Goal: Task Accomplishment & Management: Manage account settings

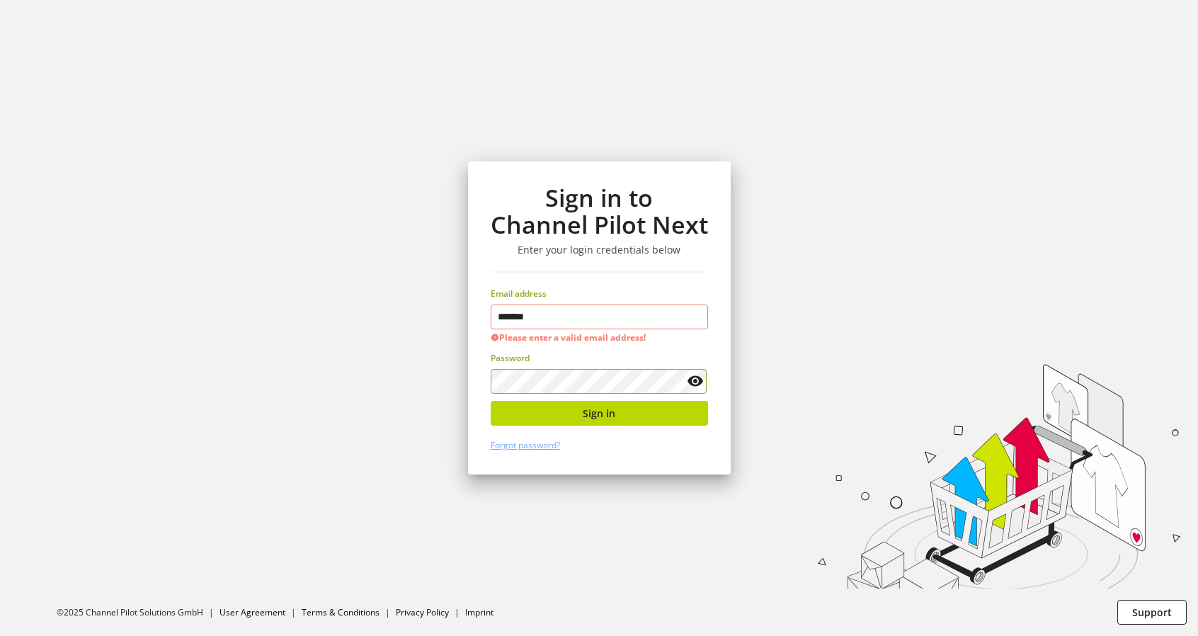
click at [692, 316] on keeper-lock "Open Keeper Popup" at bounding box center [691, 316] width 17 height 17
type input "**********"
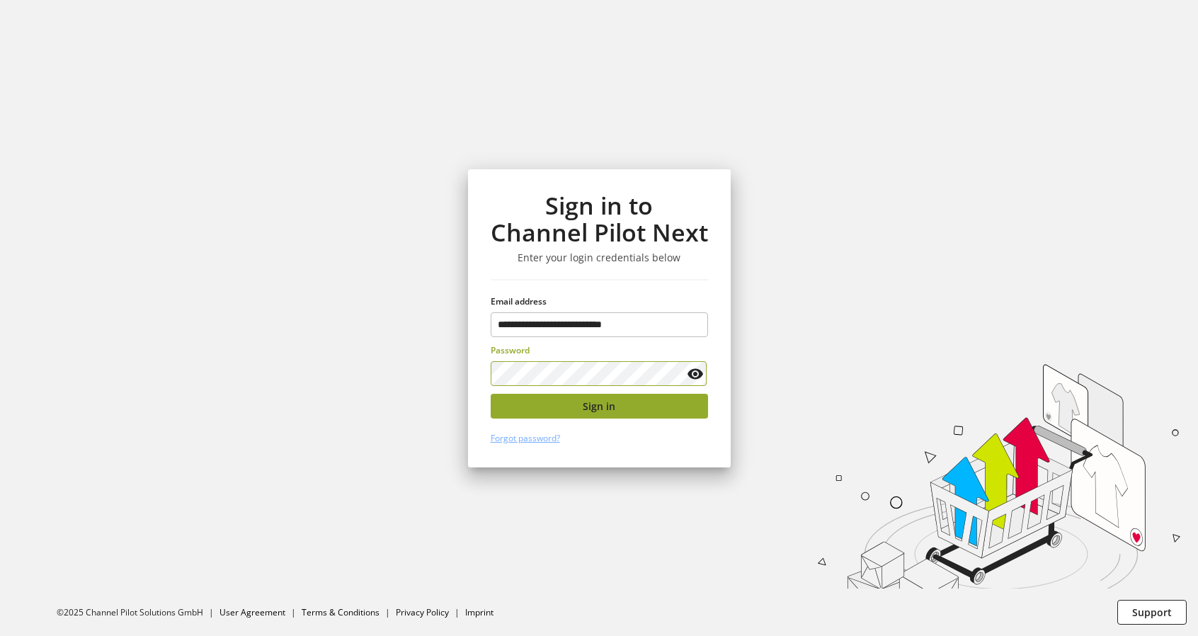
click at [596, 399] on span "Sign in" at bounding box center [599, 406] width 33 height 15
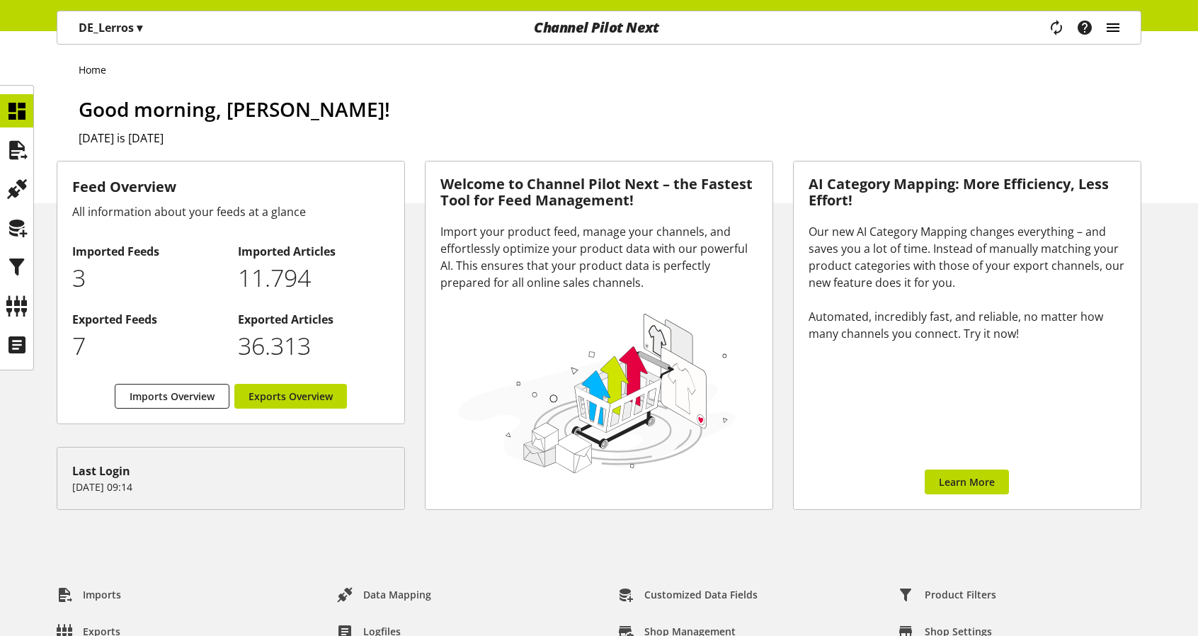
click at [1114, 28] on icon "main navigation" at bounding box center [1112, 27] width 17 height 25
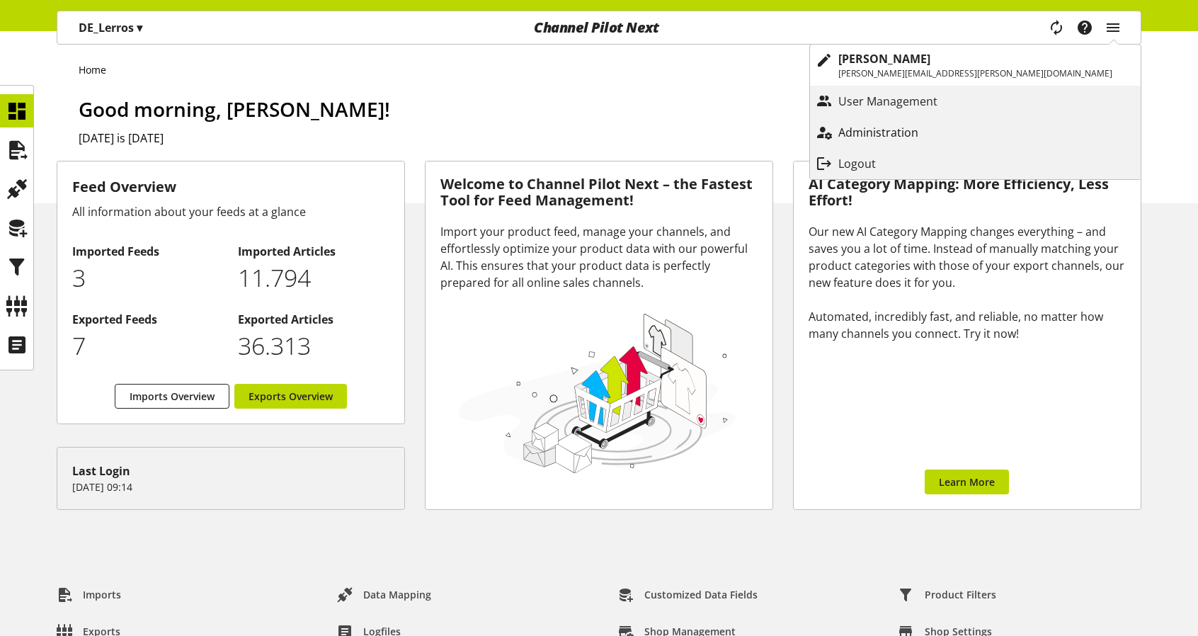
click at [946, 124] on p "Administration" at bounding box center [892, 132] width 108 height 17
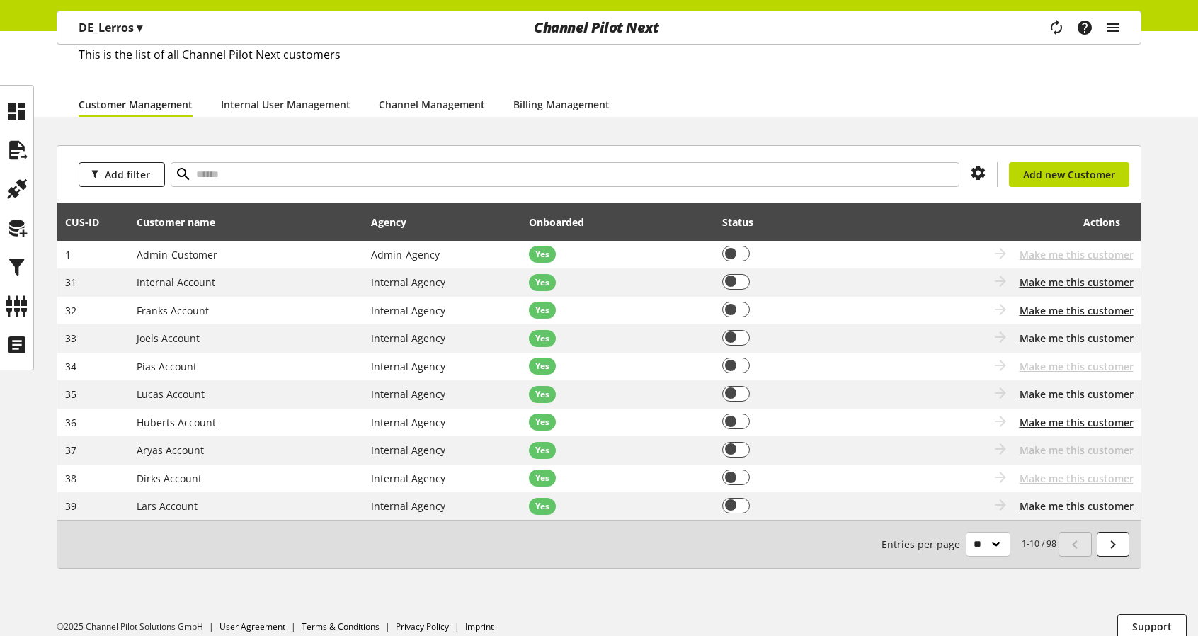
scroll to position [98, 0]
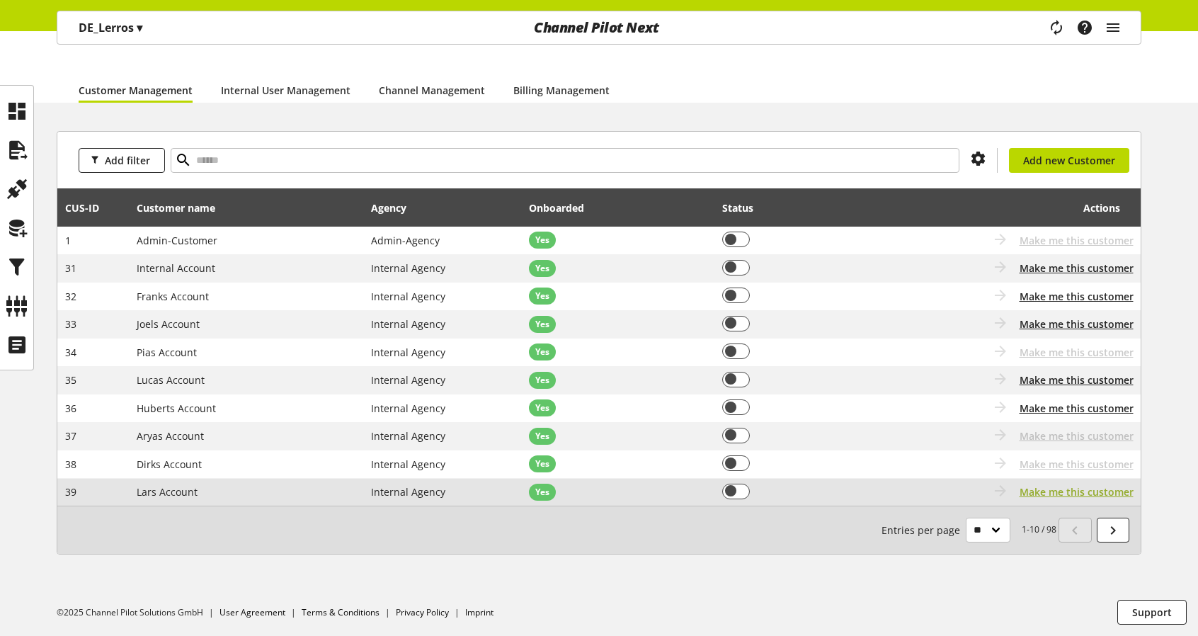
click at [1083, 491] on span "Make me this customer" at bounding box center [1076, 491] width 114 height 15
click at [1109, 490] on span "Make me this customer" at bounding box center [1076, 491] width 114 height 15
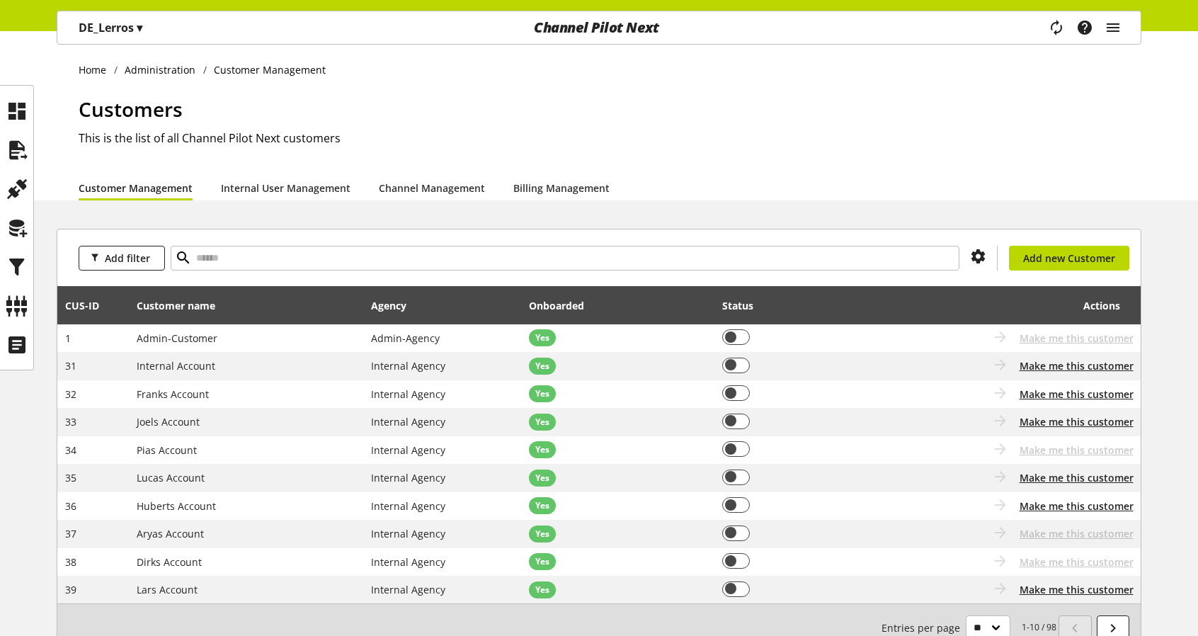
click at [142, 28] on span "▾" at bounding box center [140, 28] width 6 height 16
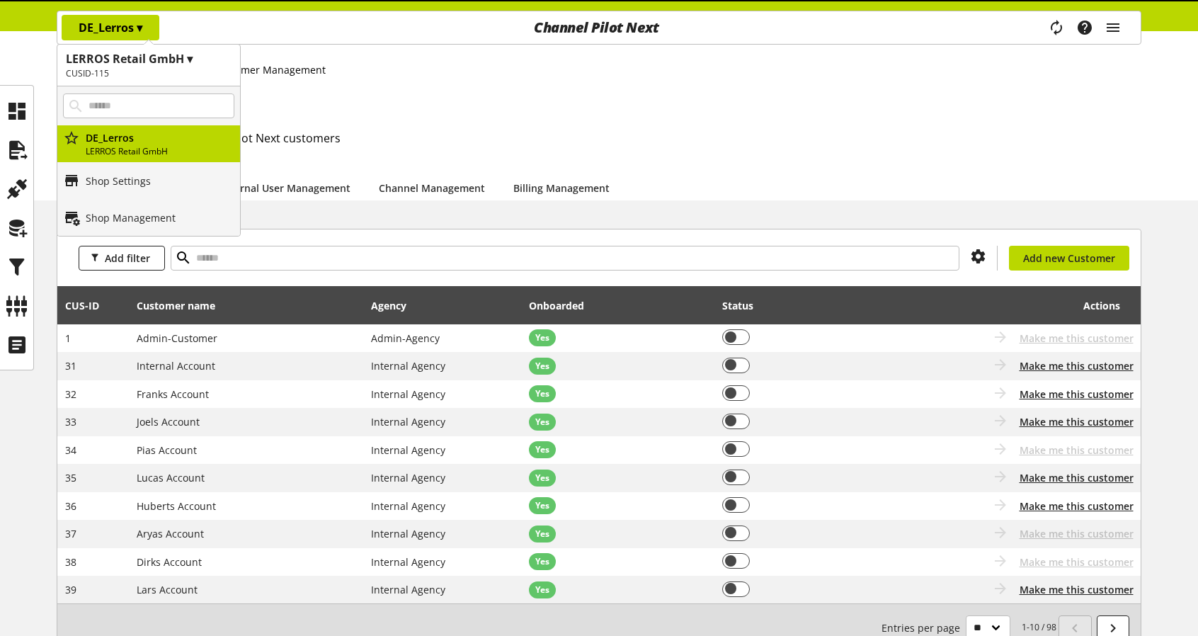
click at [142, 25] on span "▾" at bounding box center [140, 28] width 6 height 16
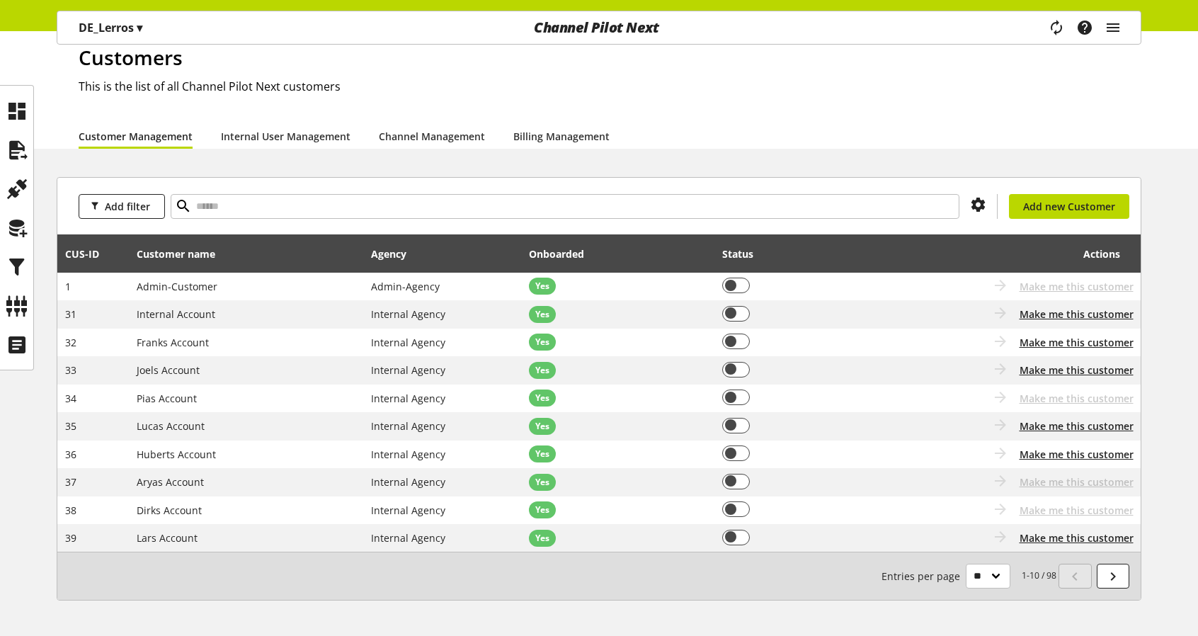
scroll to position [98, 0]
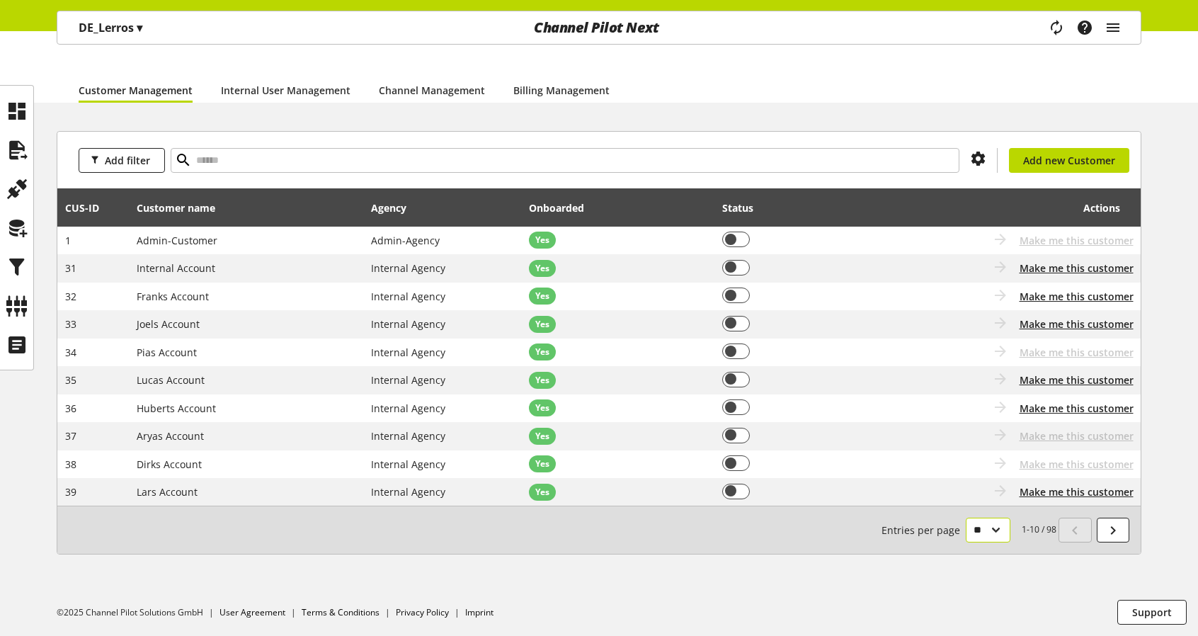
click at [997, 530] on select "** ** ** ***" at bounding box center [988, 529] width 45 height 25
select select "***"
click at [966, 542] on select "** ** ** ***" at bounding box center [988, 529] width 45 height 25
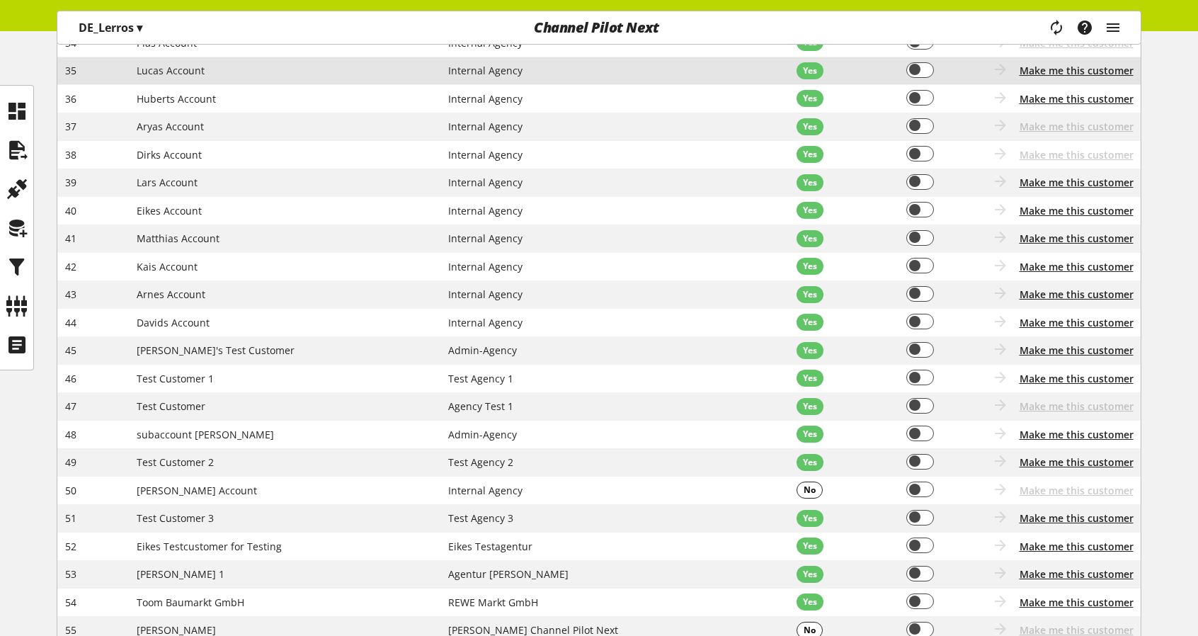
scroll to position [168, 0]
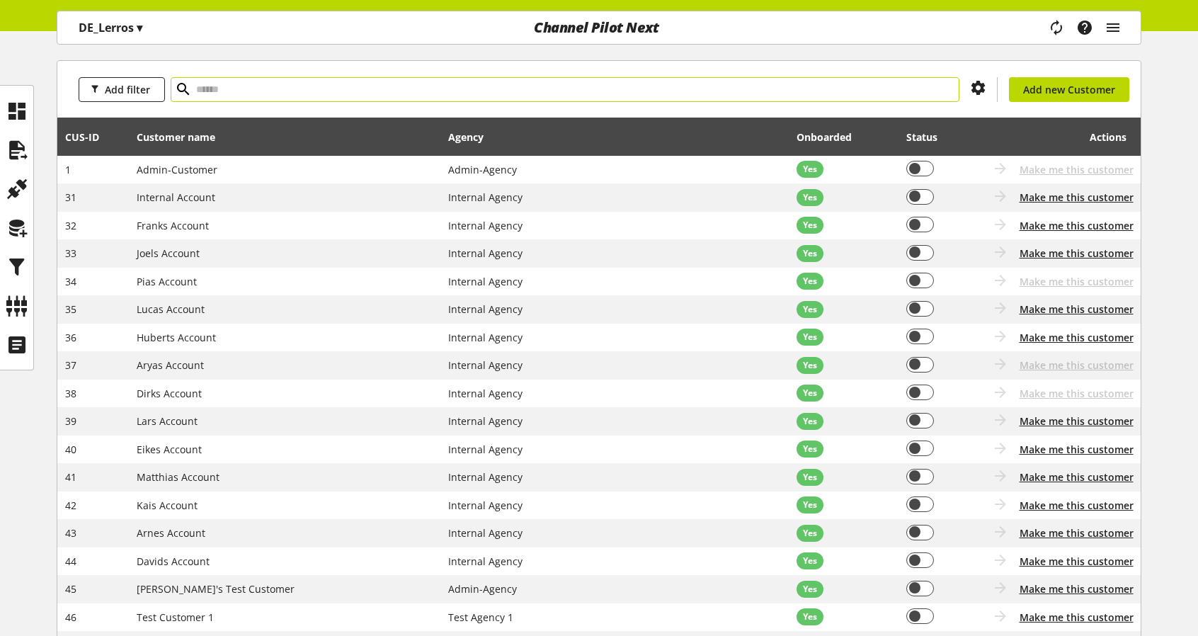
click at [255, 97] on input "text" at bounding box center [565, 89] width 789 height 25
type input "****"
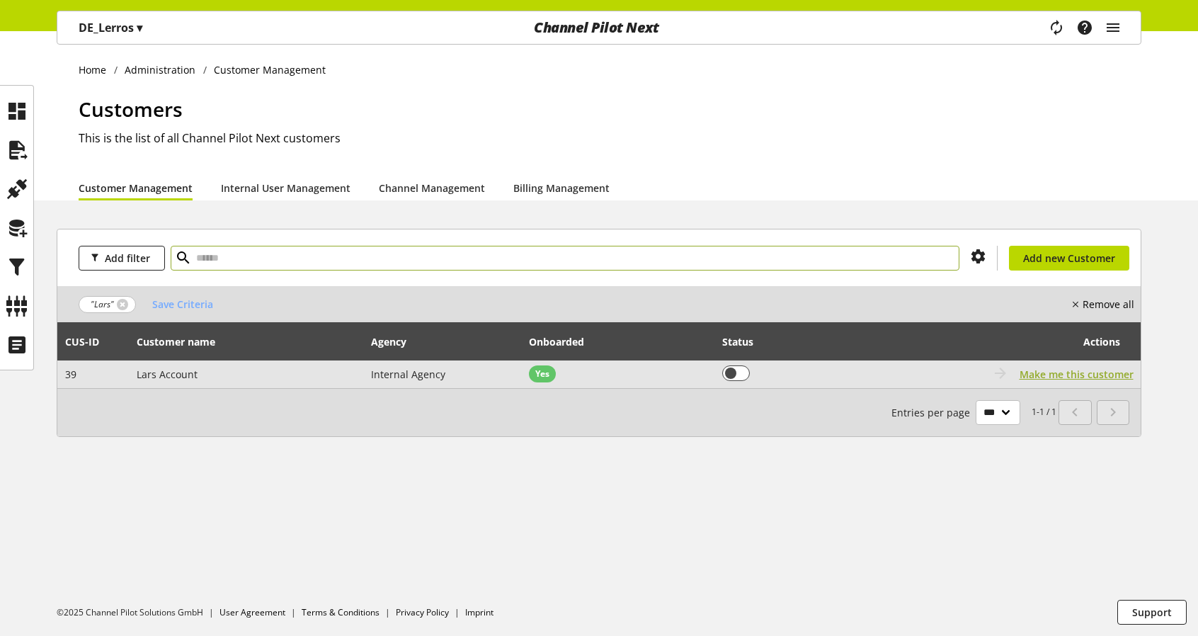
click at [1075, 376] on span "Make me this customer" at bounding box center [1076, 374] width 114 height 15
click at [1097, 370] on span "Make me this customer" at bounding box center [1076, 374] width 114 height 15
click at [1077, 374] on span "Make me this customer" at bounding box center [1076, 374] width 114 height 15
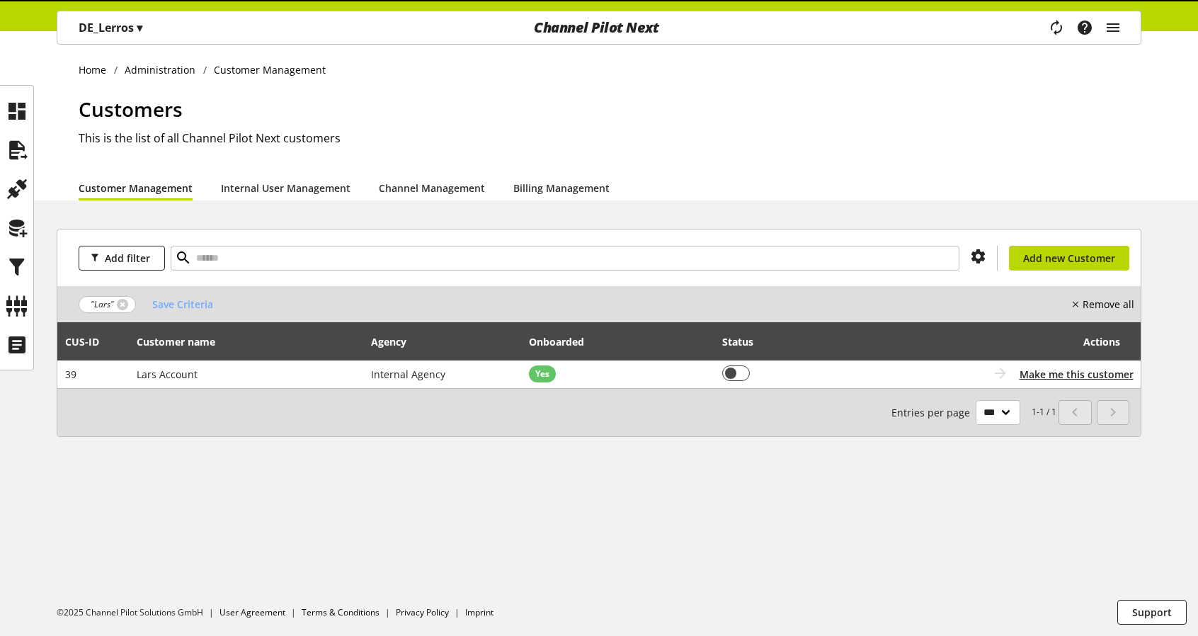
select select "***"
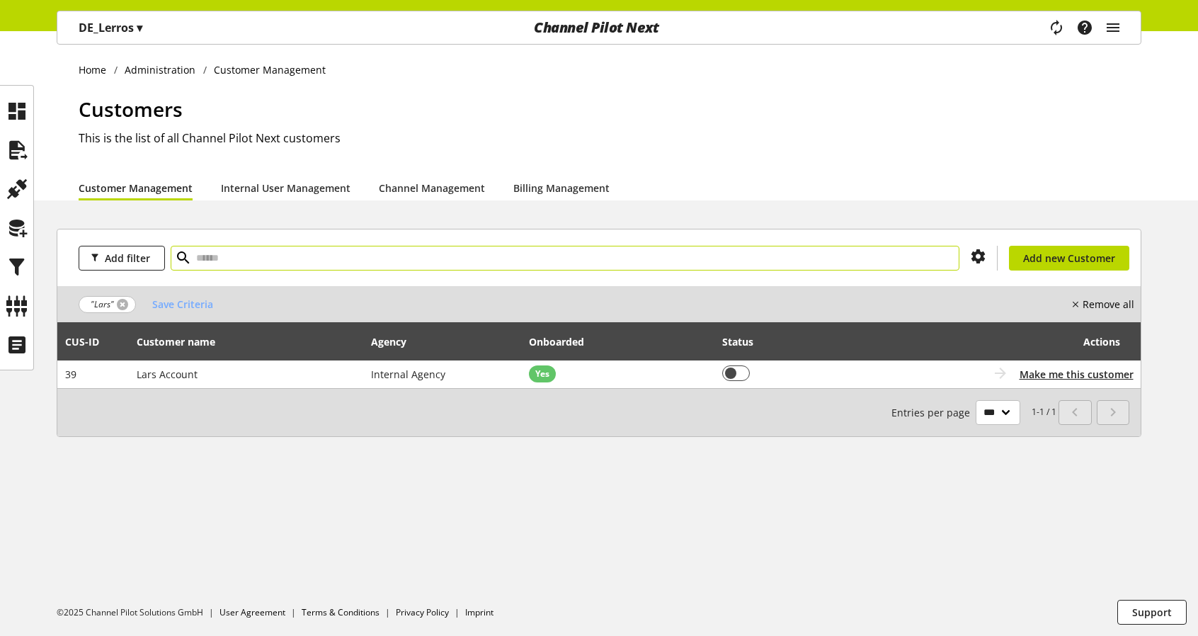
drag, startPoint x: 117, startPoint y: 301, endPoint x: 372, endPoint y: 248, distance: 260.9
click at [117, 301] on link at bounding box center [122, 304] width 11 height 11
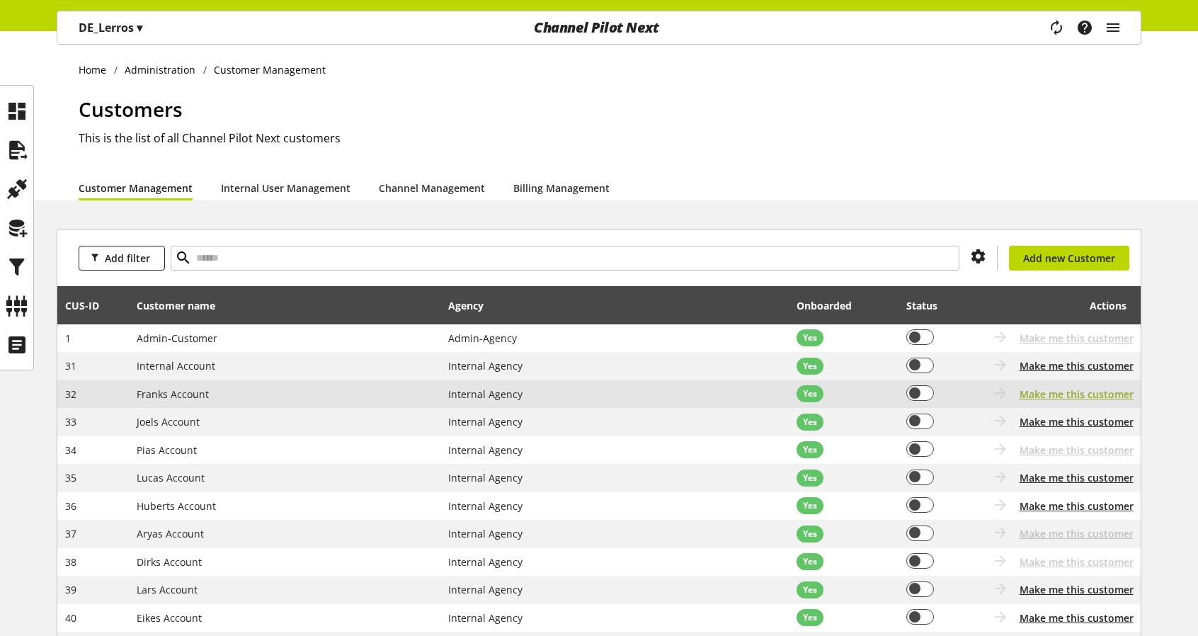
click at [1090, 394] on span "Make me this customer" at bounding box center [1076, 394] width 114 height 15
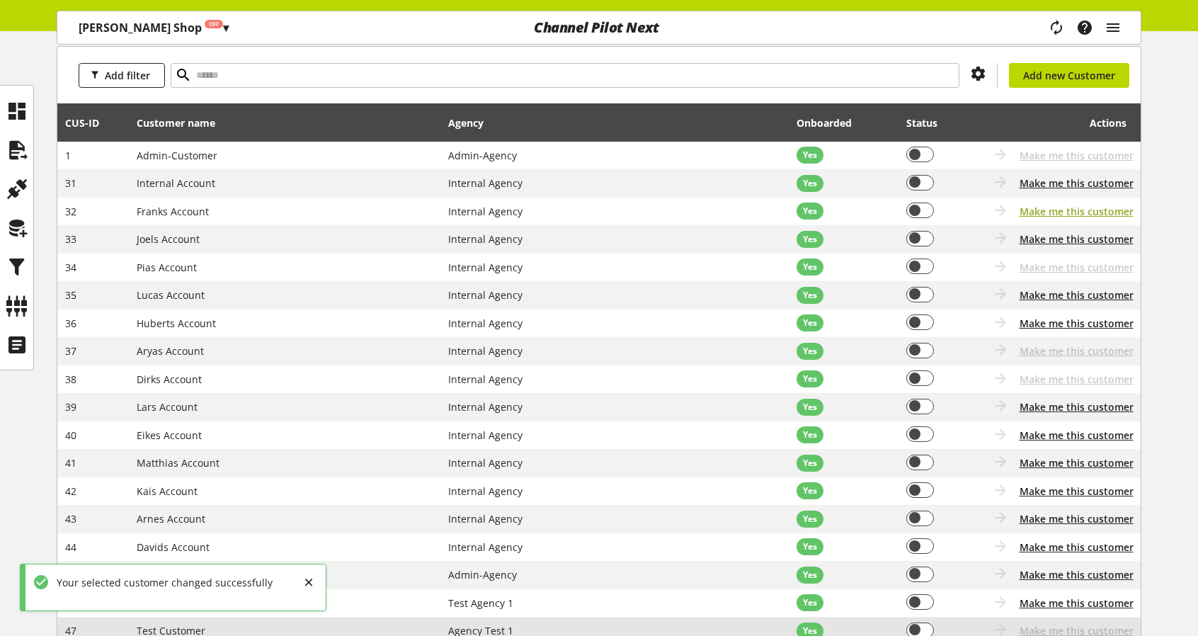
scroll to position [142, 0]
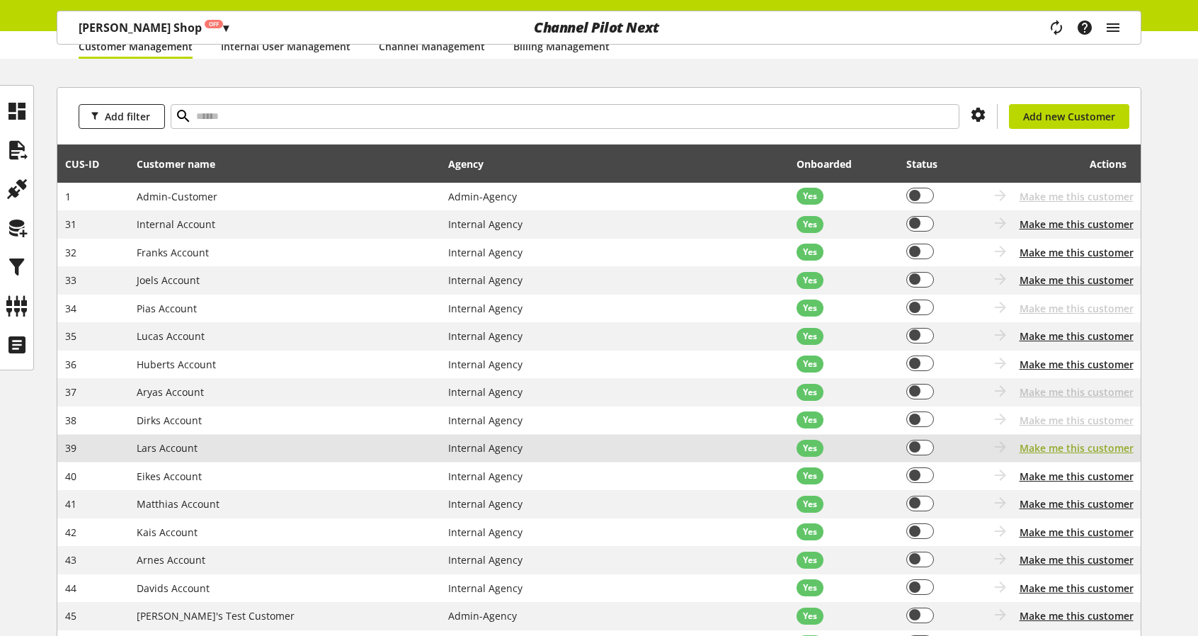
click at [1073, 450] on span "Make me this customer" at bounding box center [1076, 447] width 114 height 15
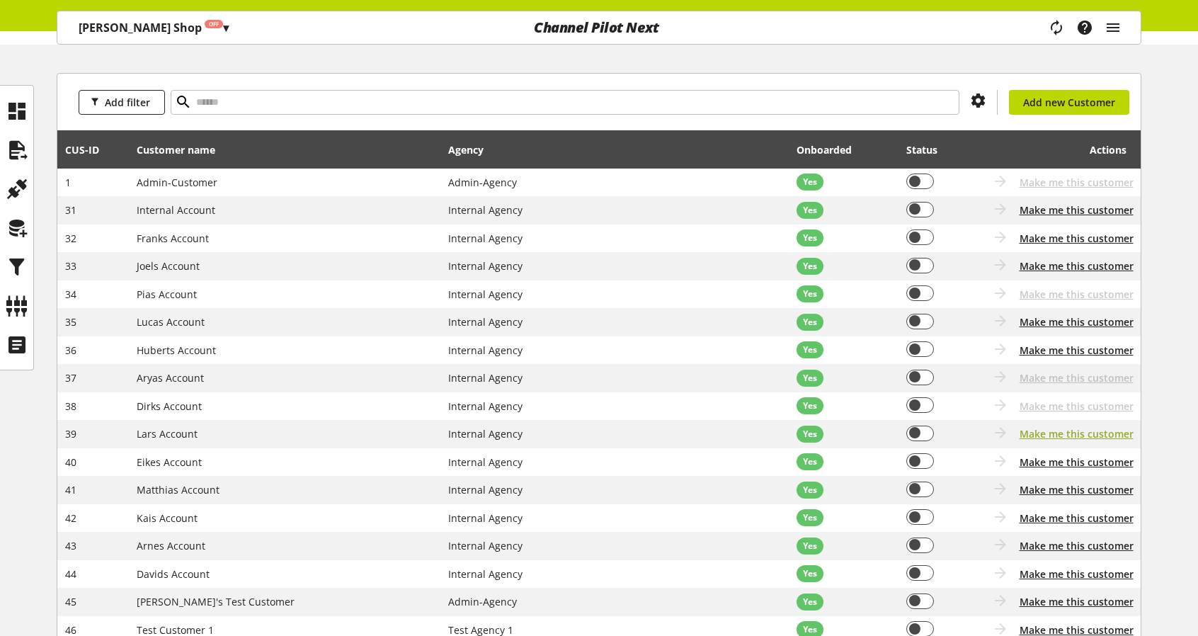
scroll to position [85, 0]
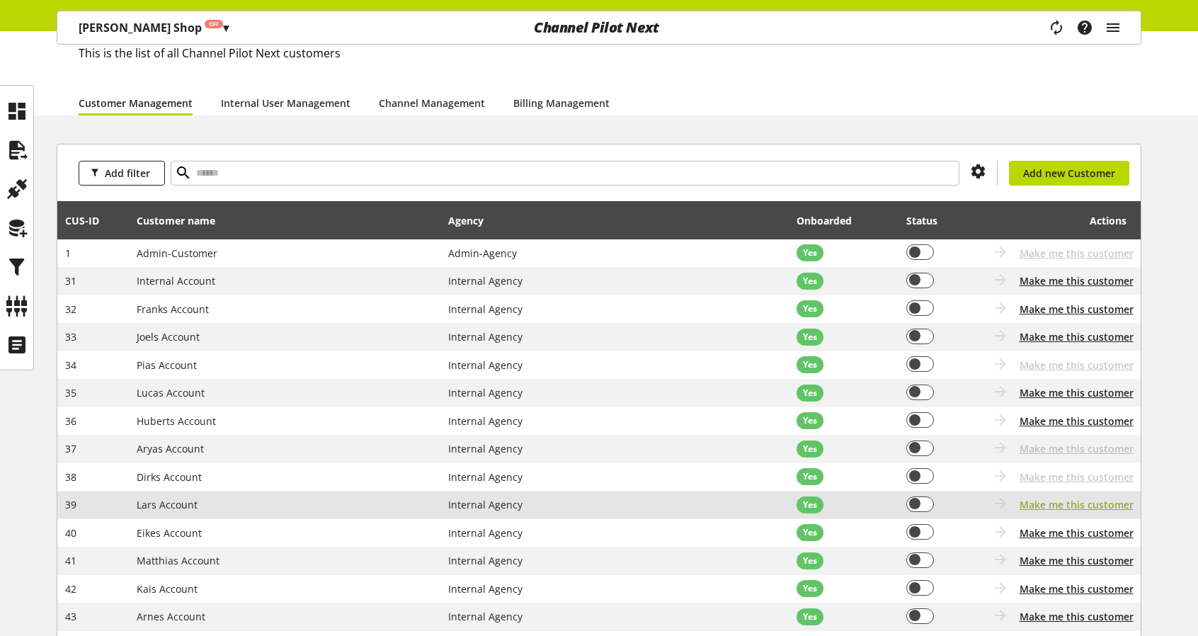
click at [1068, 500] on span "Make me this customer" at bounding box center [1076, 504] width 114 height 15
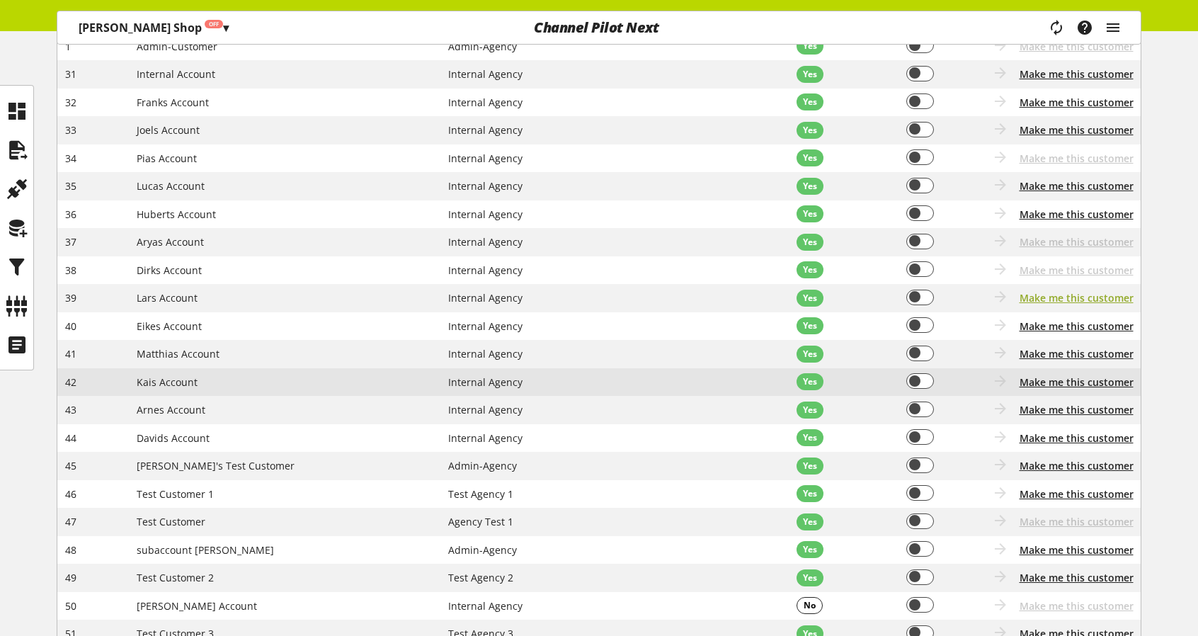
scroll to position [297, 0]
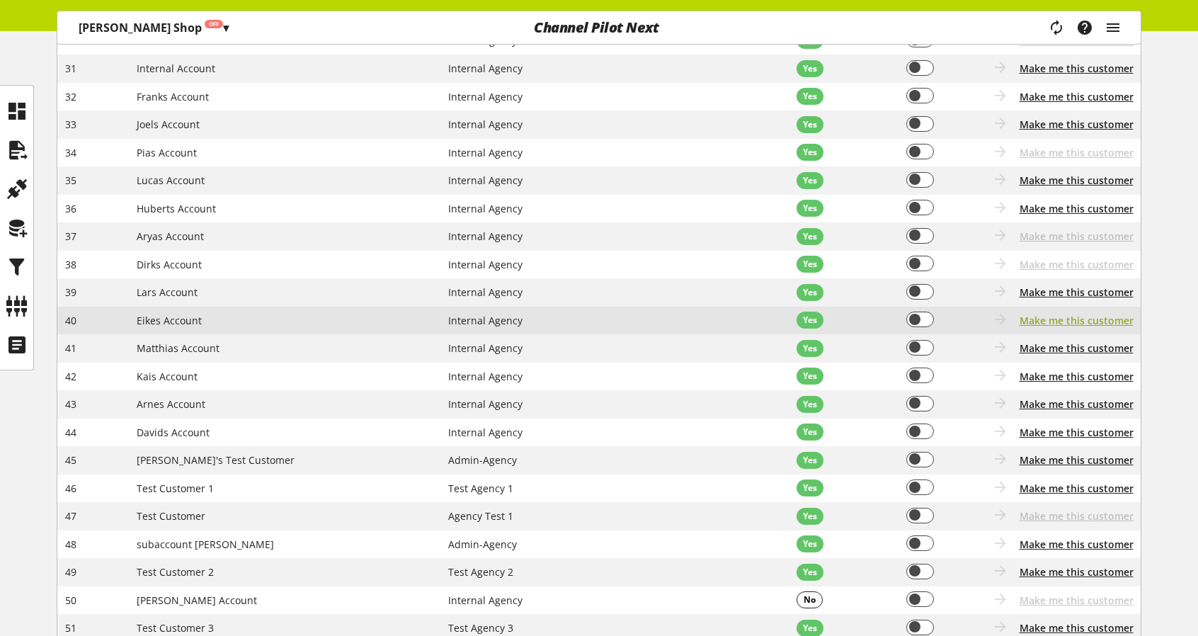
click at [1055, 324] on span "Make me this customer" at bounding box center [1076, 320] width 114 height 15
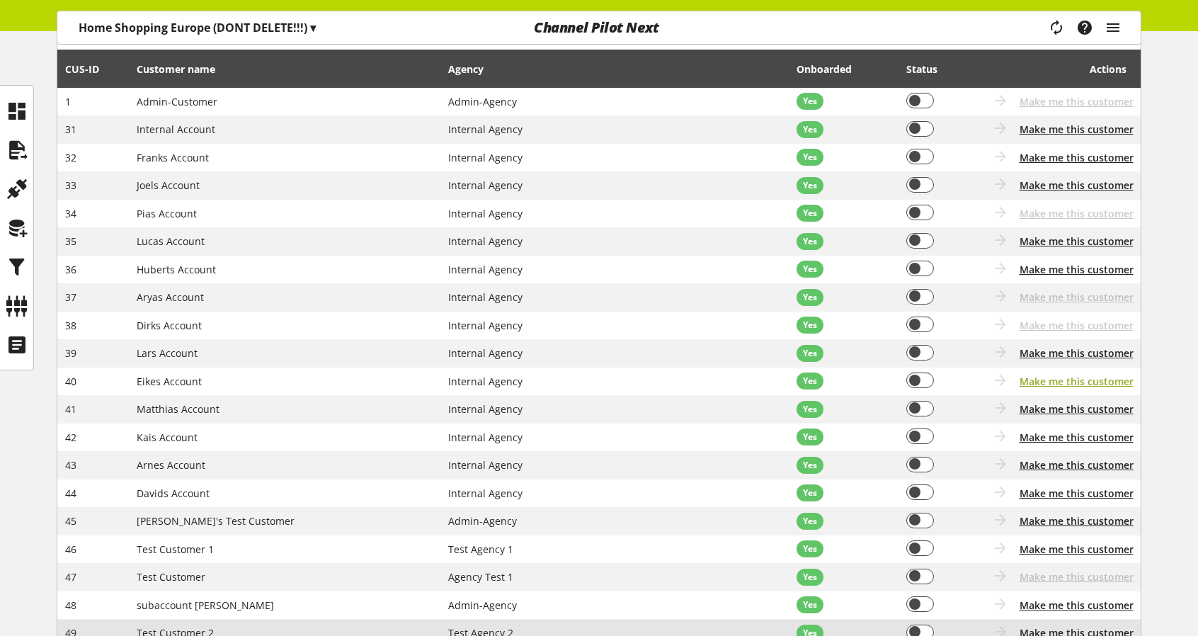
scroll to position [227, 0]
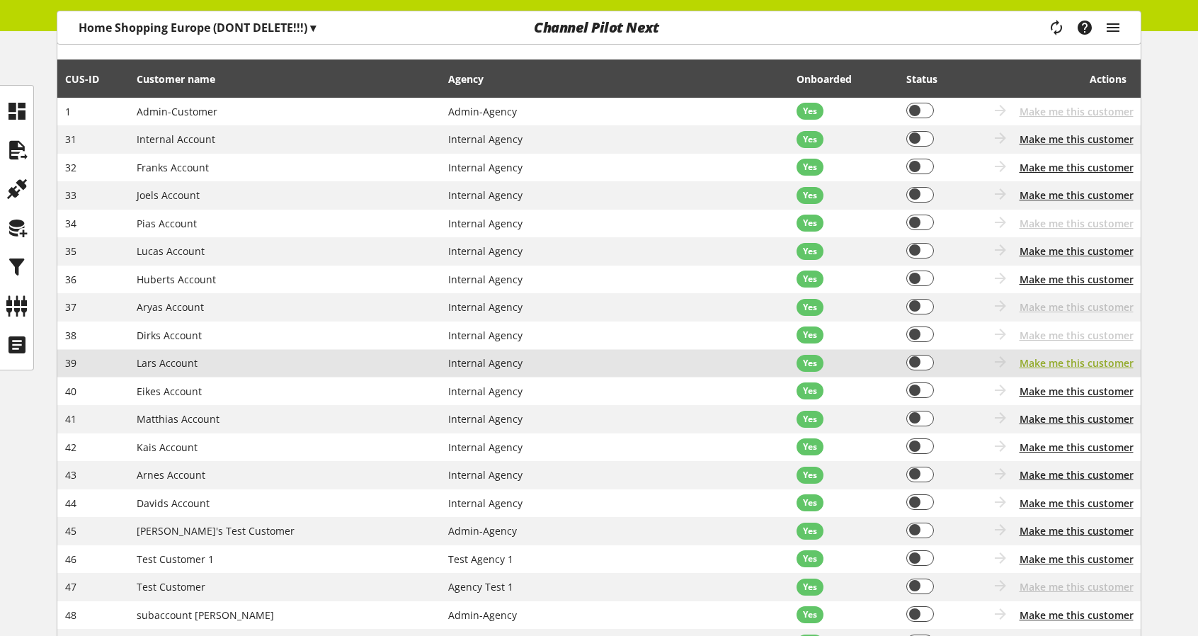
click at [1093, 361] on span "Make me this customer" at bounding box center [1076, 362] width 114 height 15
click at [1081, 365] on span "Make me this customer" at bounding box center [1076, 362] width 114 height 15
